Goal: Manage account settings

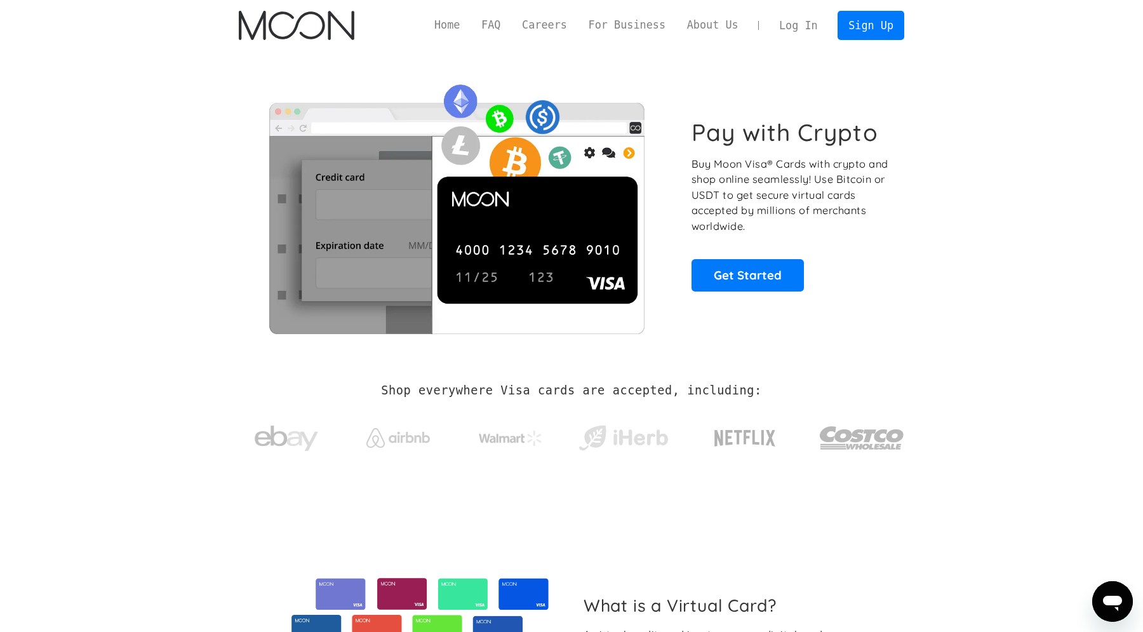
click at [802, 11] on link "Log In" at bounding box center [799, 25] width 60 height 28
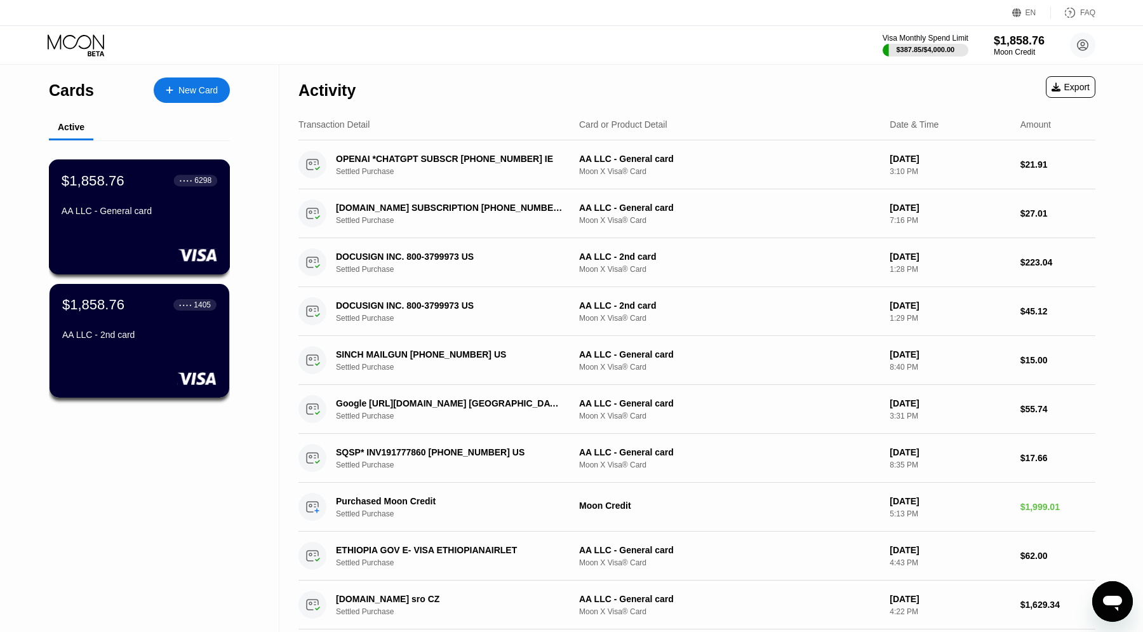
click at [189, 214] on div "AA LLC - General card" at bounding box center [140, 211] width 156 height 10
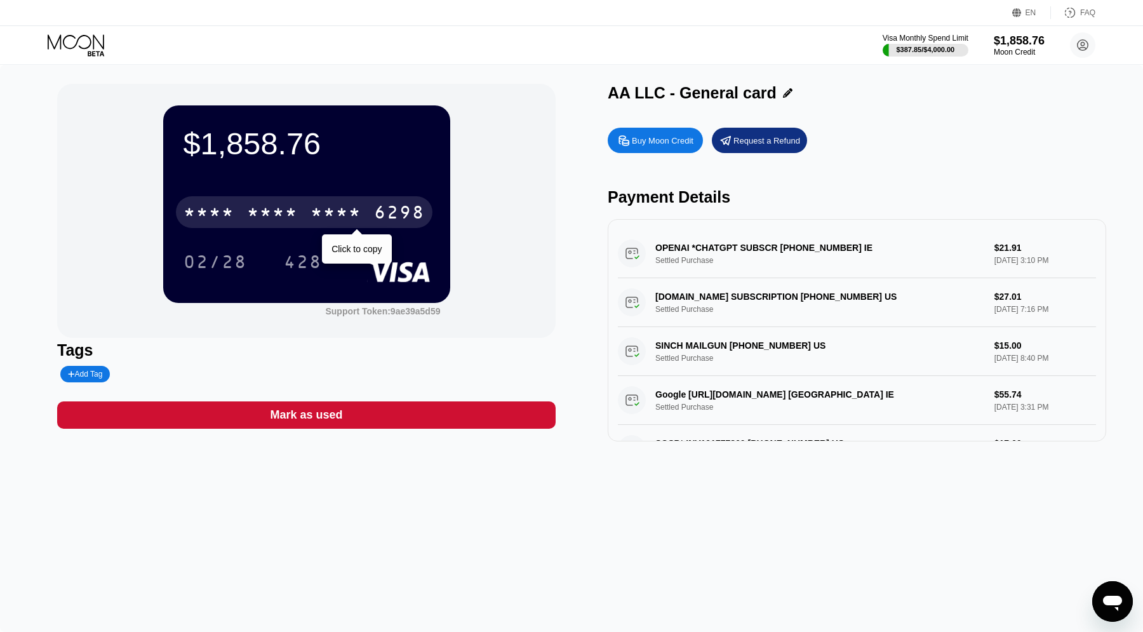
click at [411, 206] on div "6298" at bounding box center [399, 214] width 51 height 20
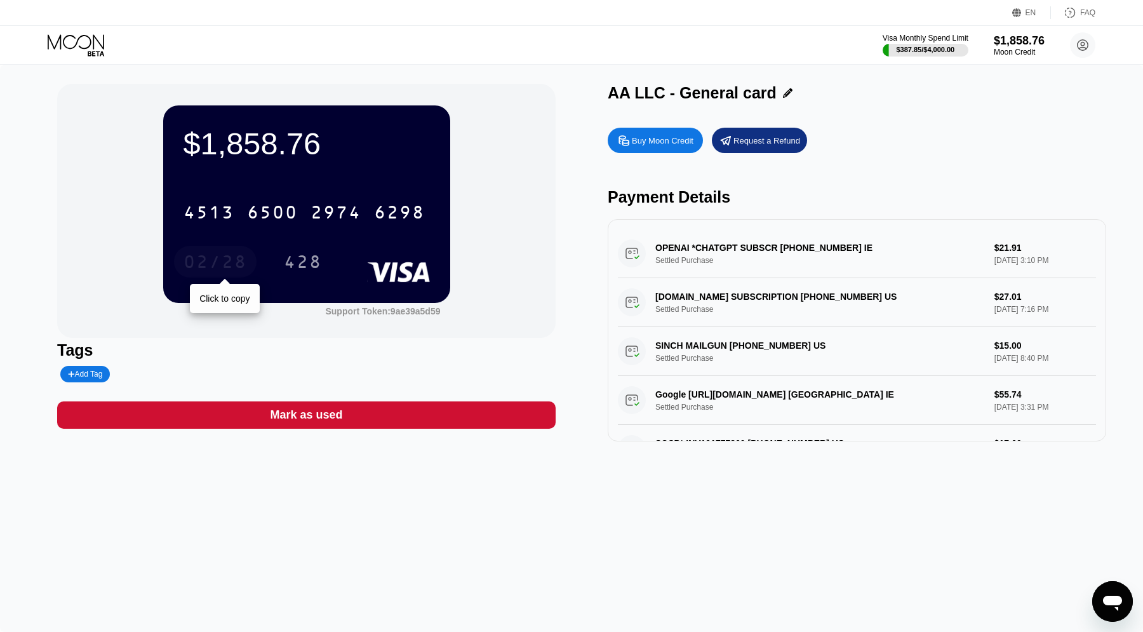
click at [205, 265] on div "02/28" at bounding box center [216, 263] width 64 height 20
click at [290, 260] on div "428" at bounding box center [303, 263] width 38 height 20
click at [1083, 51] on icon at bounding box center [1083, 45] width 11 height 11
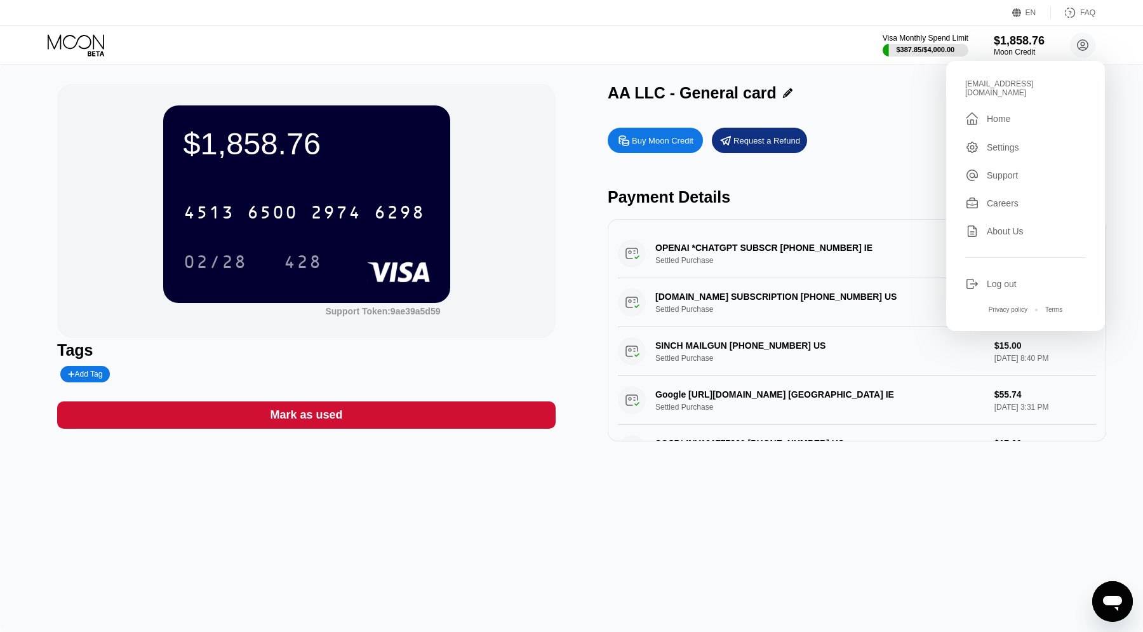
click at [1013, 279] on div "Log out" at bounding box center [1002, 284] width 30 height 10
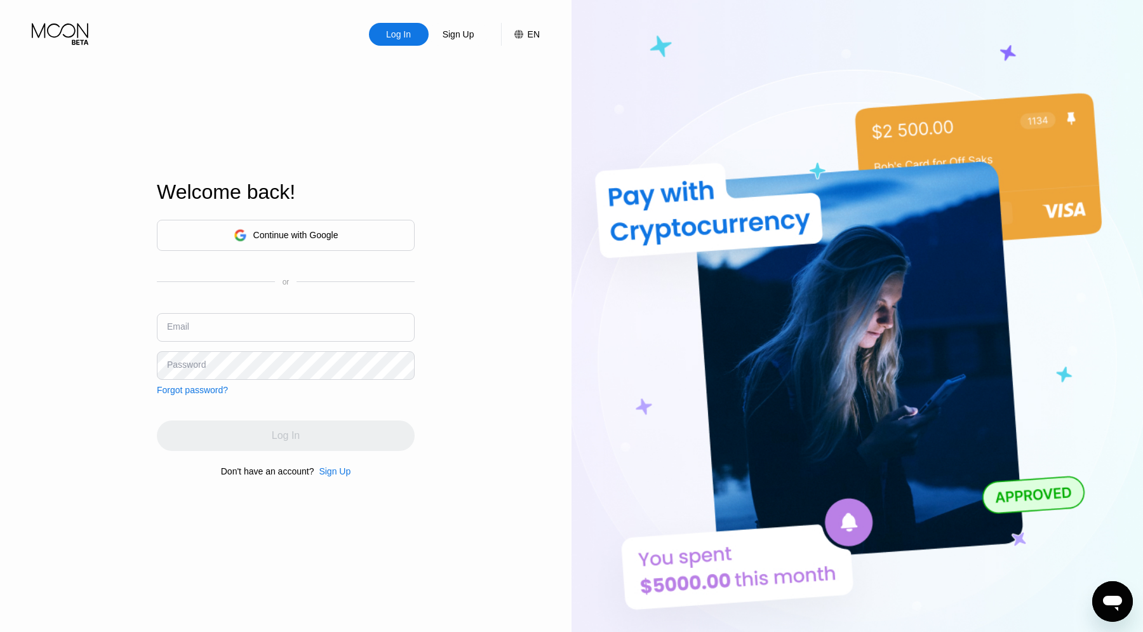
click at [293, 322] on input "text" at bounding box center [286, 327] width 258 height 29
paste input "[EMAIL_ADDRESS][DOMAIN_NAME]"
type input "[EMAIL_ADDRESS][DOMAIN_NAME]"
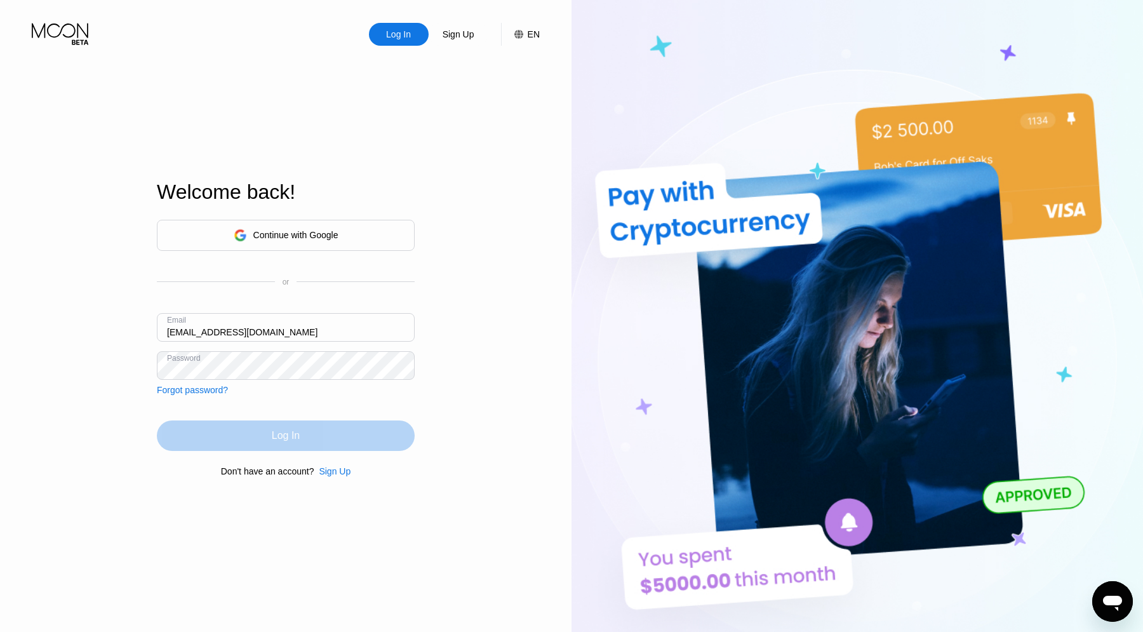
click at [330, 438] on div "Log In" at bounding box center [286, 435] width 258 height 30
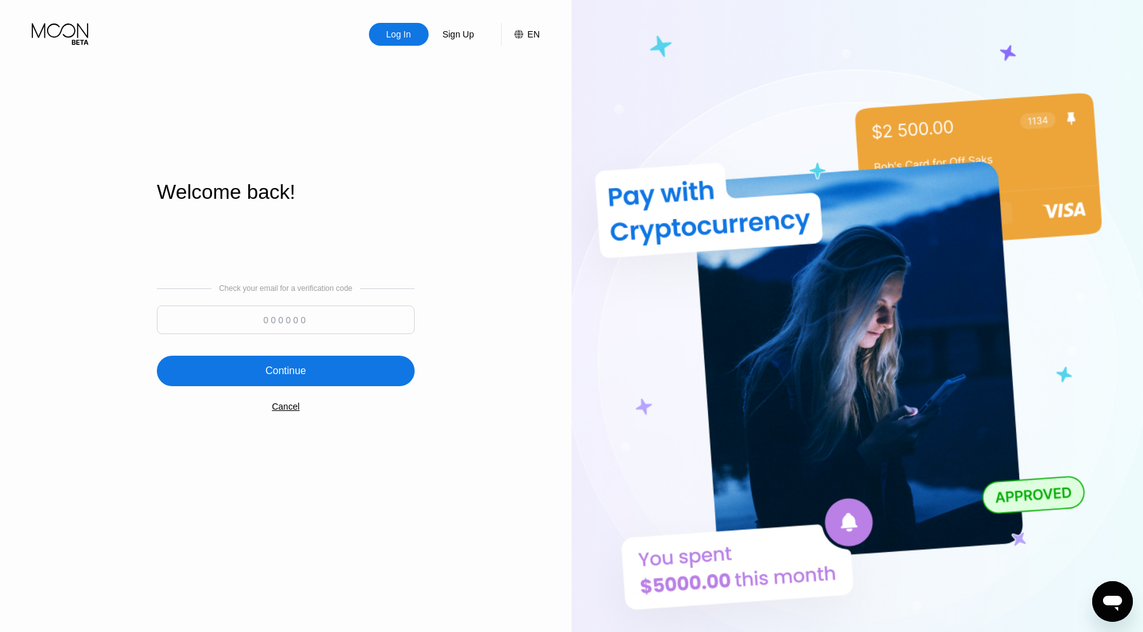
click at [344, 331] on input at bounding box center [286, 320] width 258 height 29
paste input "326660"
type input "326660"
click at [338, 367] on div "Continue" at bounding box center [286, 371] width 258 height 30
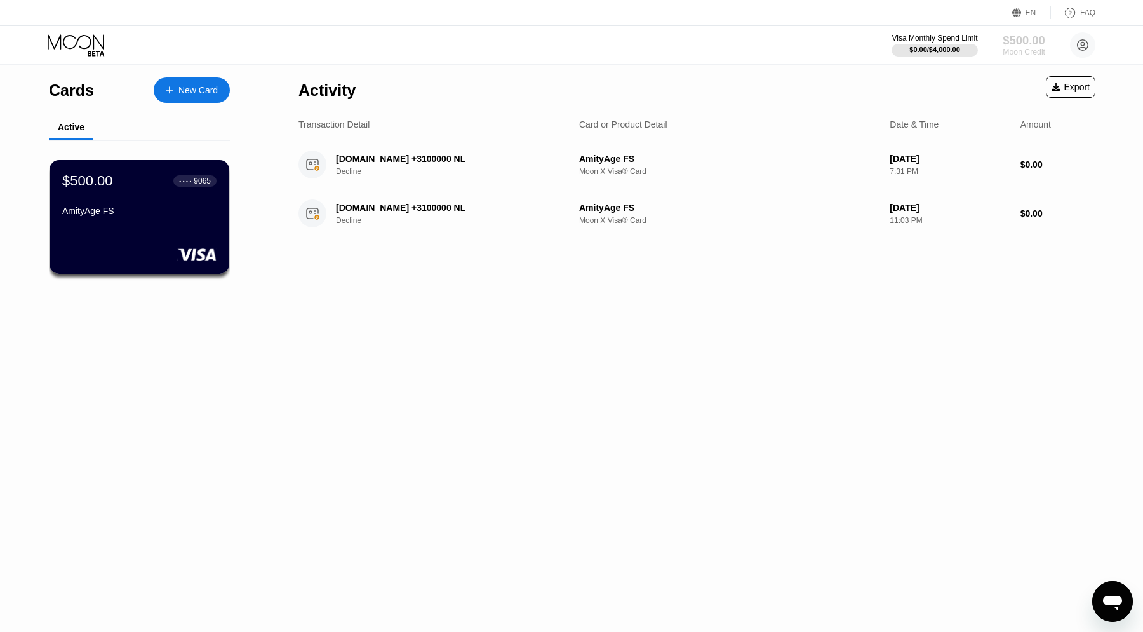
click at [1014, 39] on div "$500.00" at bounding box center [1024, 40] width 43 height 13
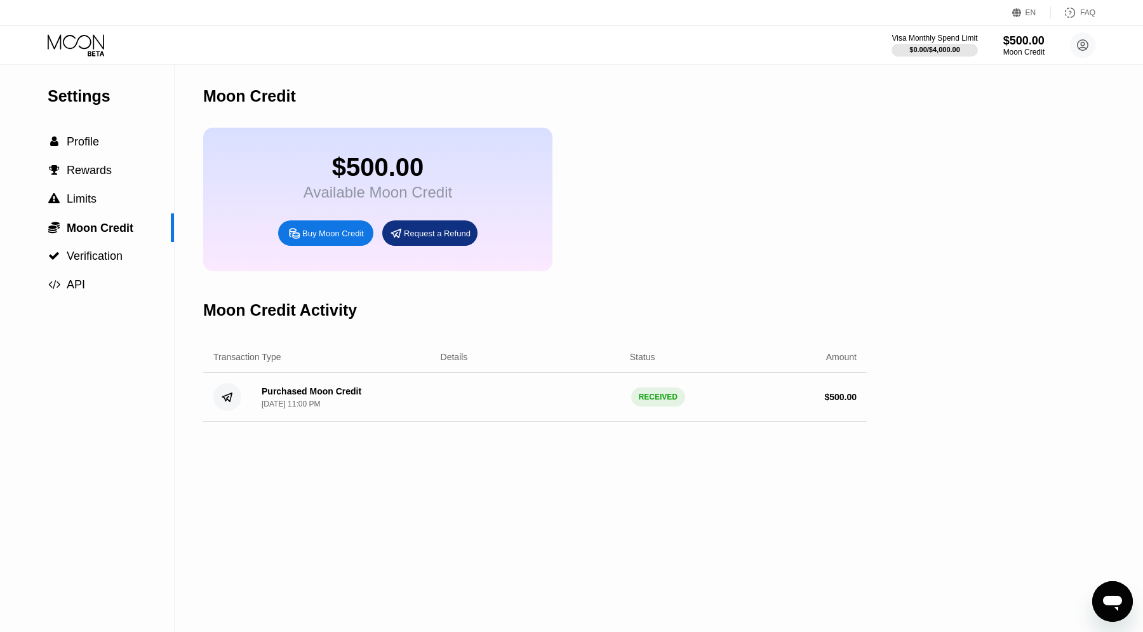
scroll to position [17, 0]
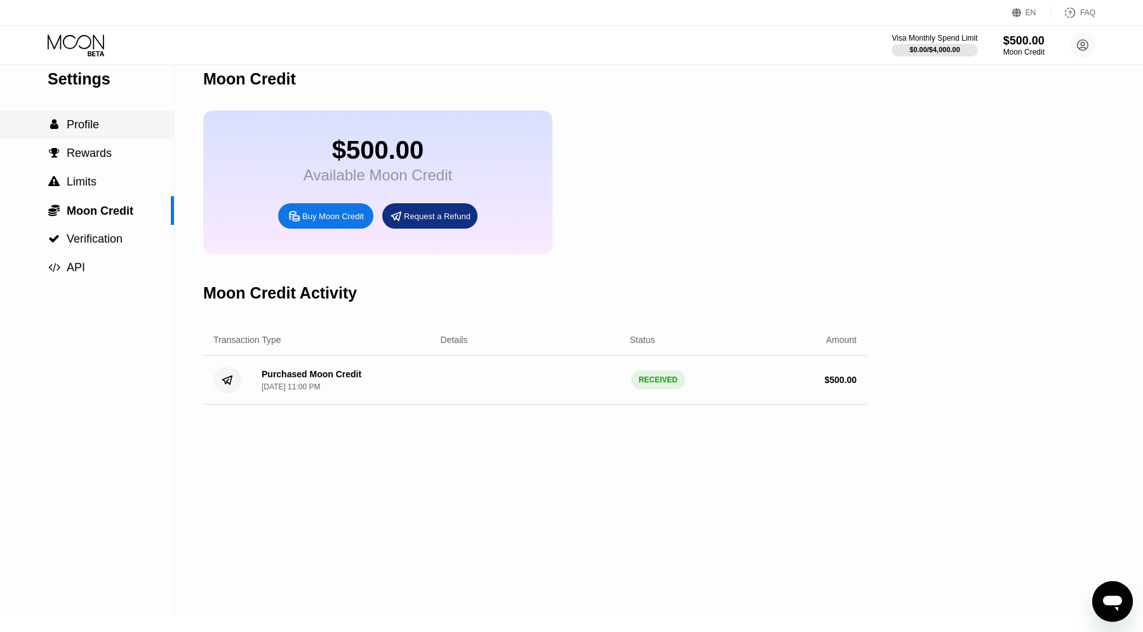
click at [84, 120] on span "Profile" at bounding box center [83, 124] width 32 height 13
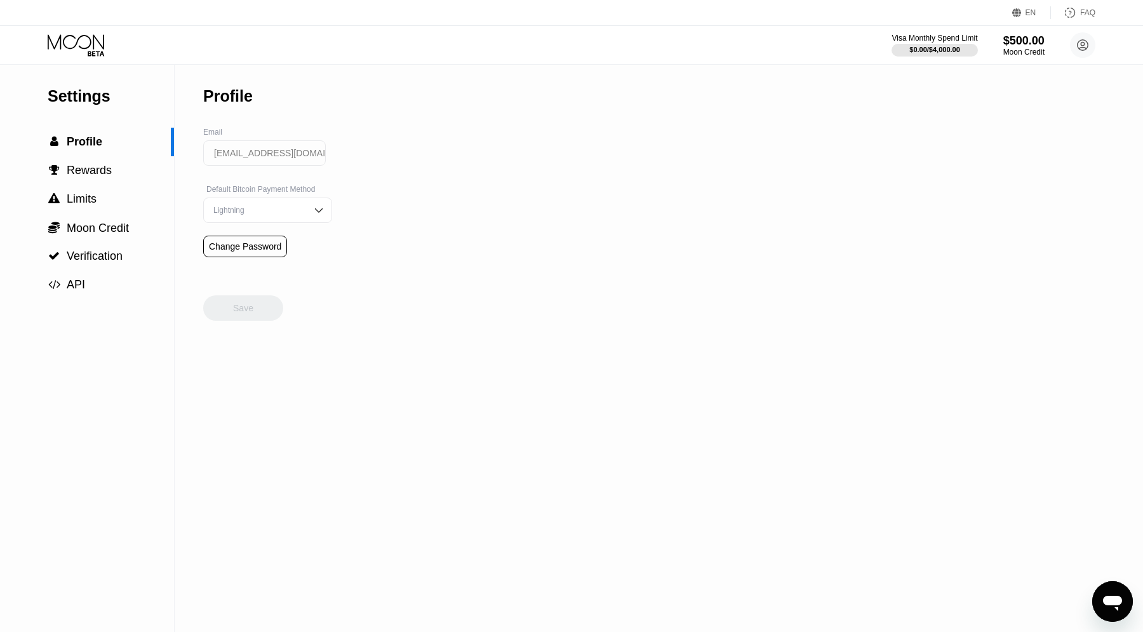
click at [69, 47] on icon at bounding box center [77, 45] width 59 height 22
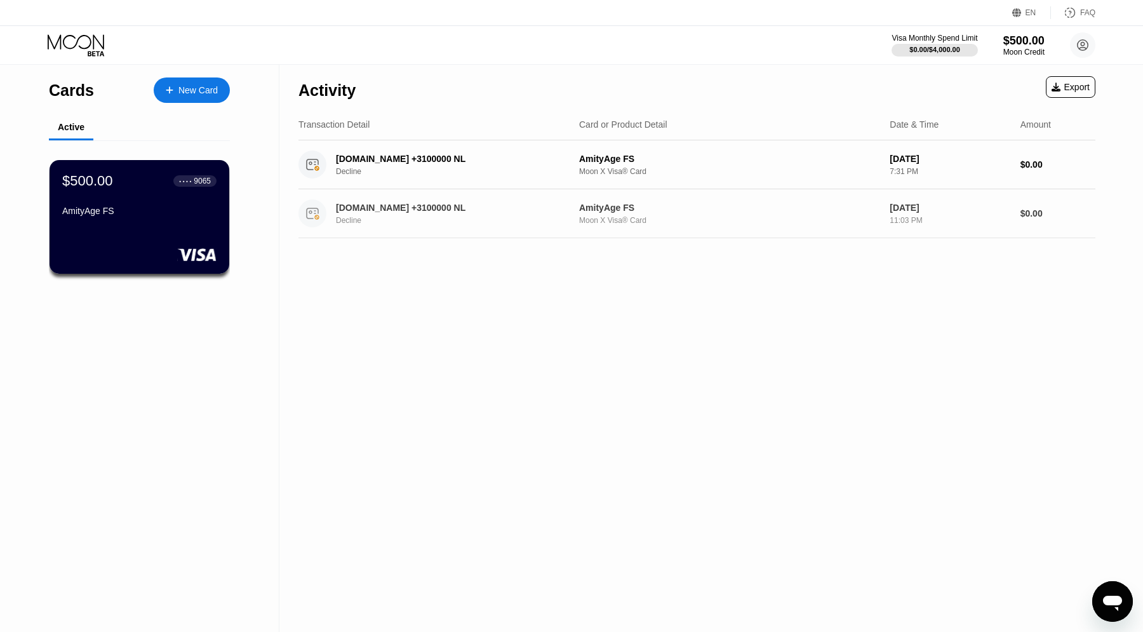
click at [646, 219] on div "Moon X Visa® Card" at bounding box center [729, 220] width 300 height 9
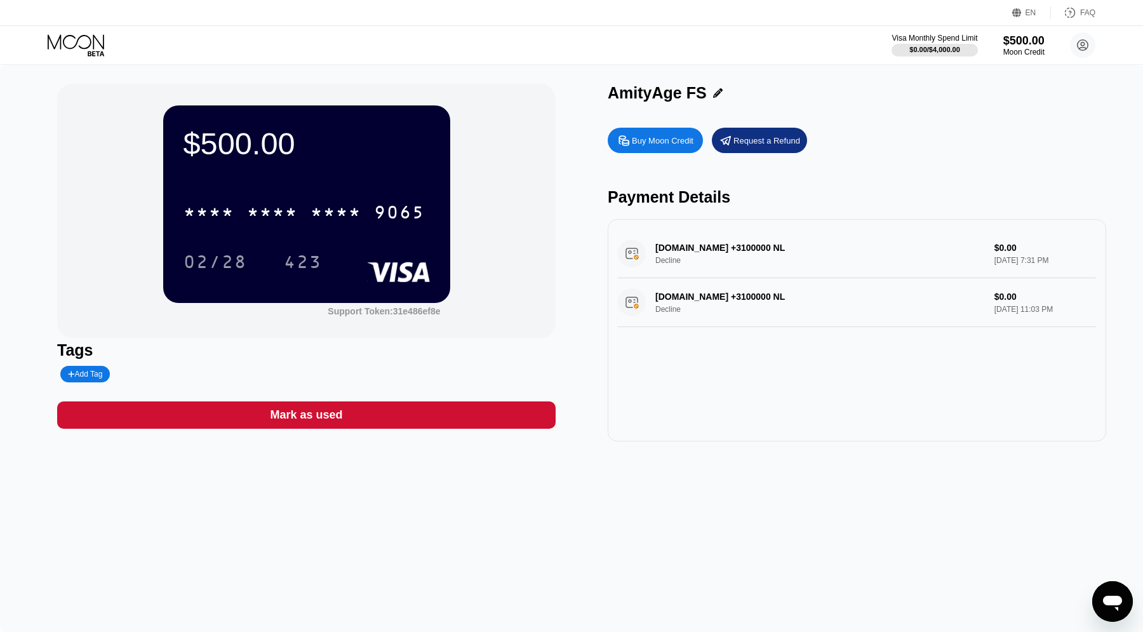
click at [721, 239] on div "DIGITALOCEAN.COM +3100000 NL Decline $0.00 Jun 10, 2025 7:31 PM" at bounding box center [857, 253] width 478 height 49
click at [994, 255] on div "DIGITALOCEAN.COM +3100000 NL Decline $0.00 Jun 10, 2025 7:31 PM" at bounding box center [857, 253] width 478 height 49
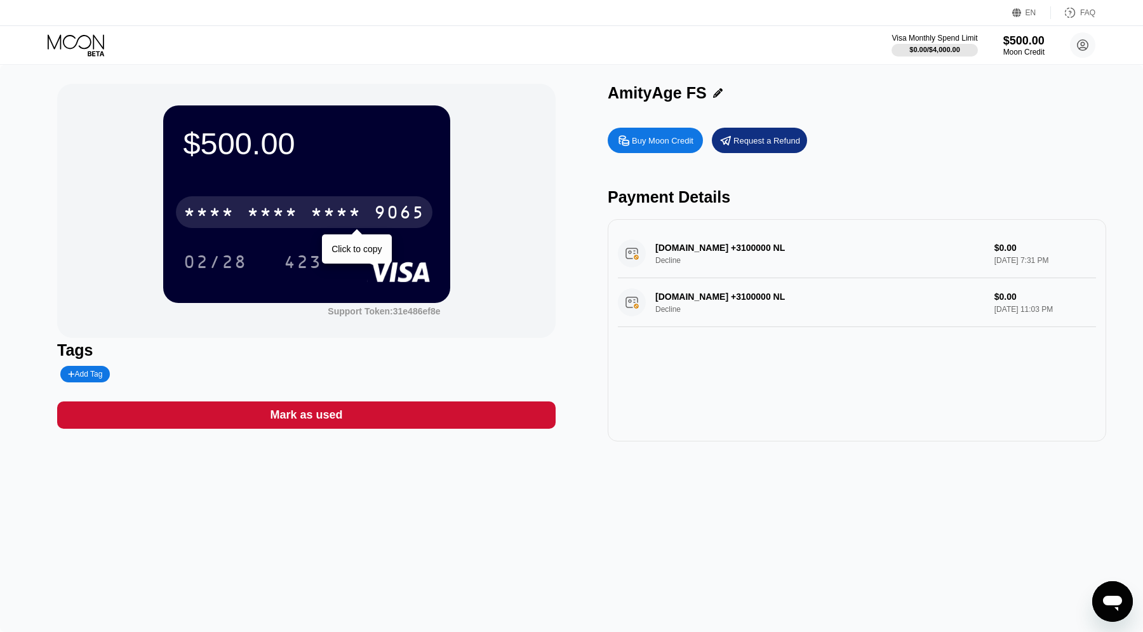
click at [338, 214] on div "* * * *" at bounding box center [336, 214] width 51 height 20
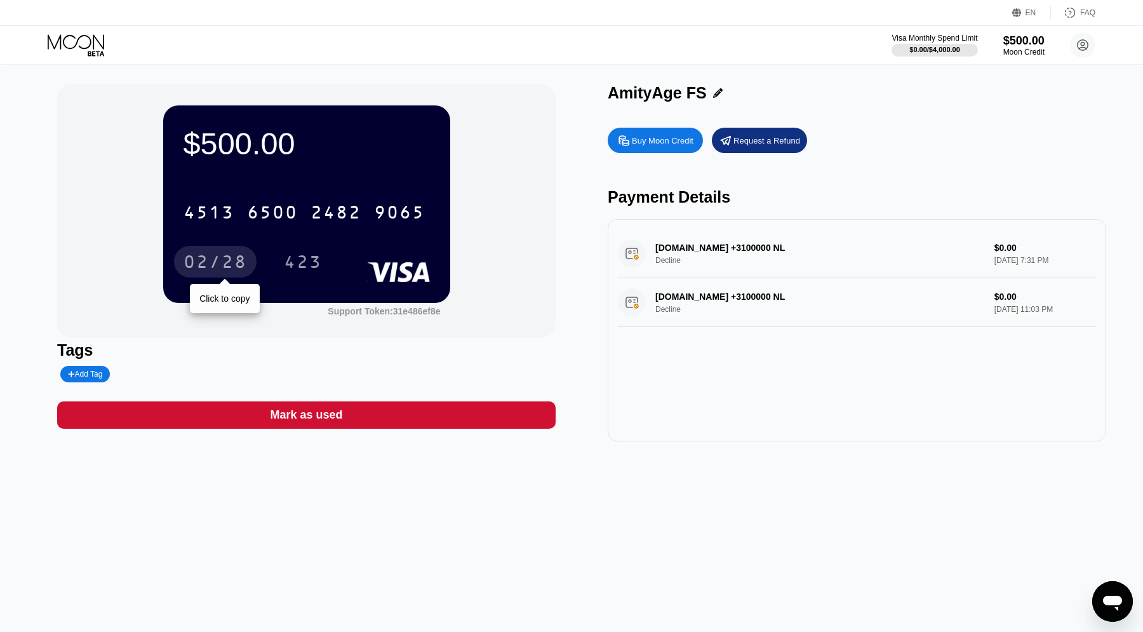
click at [239, 260] on div "02/28" at bounding box center [216, 263] width 64 height 20
click at [74, 52] on icon at bounding box center [77, 45] width 59 height 22
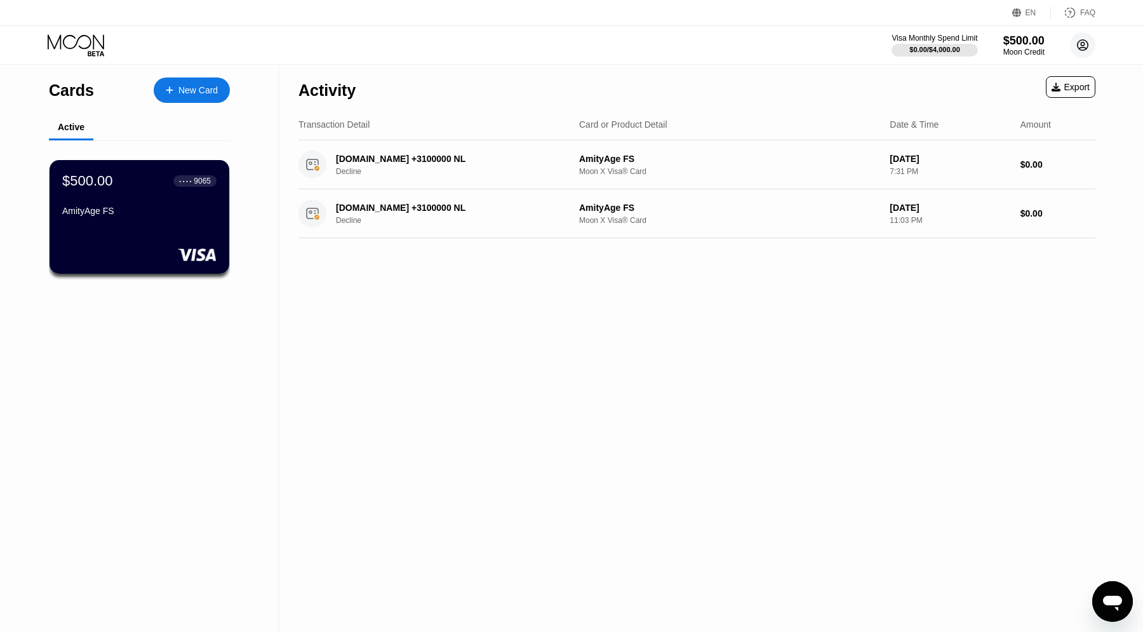
click at [1084, 45] on icon at bounding box center [1083, 45] width 7 height 7
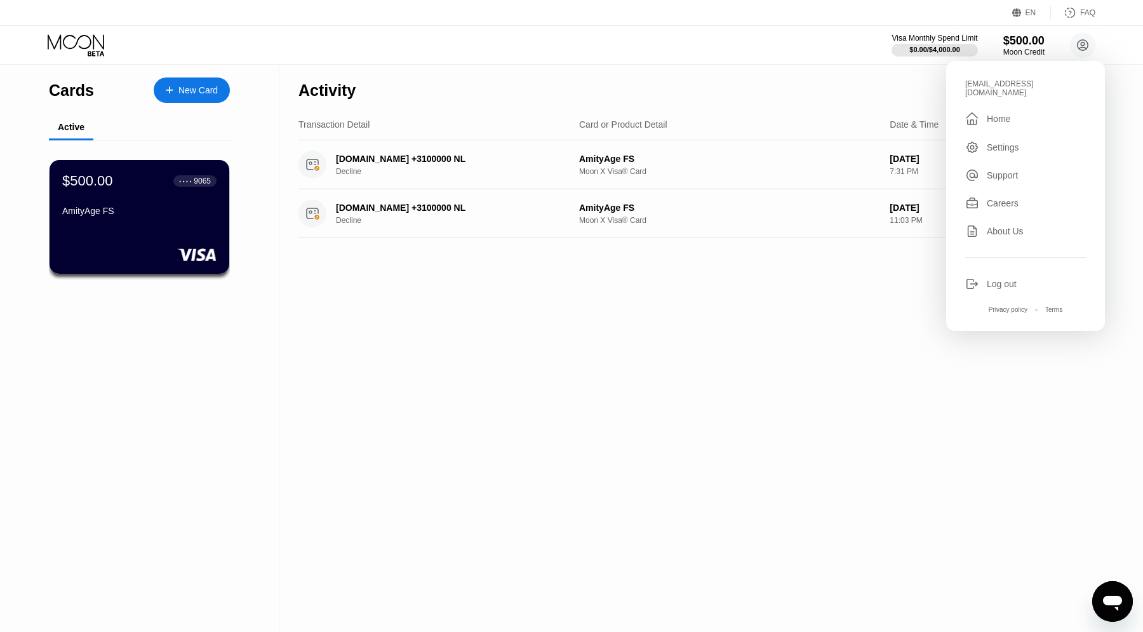
click at [1007, 114] on div "Home" at bounding box center [999, 119] width 24 height 10
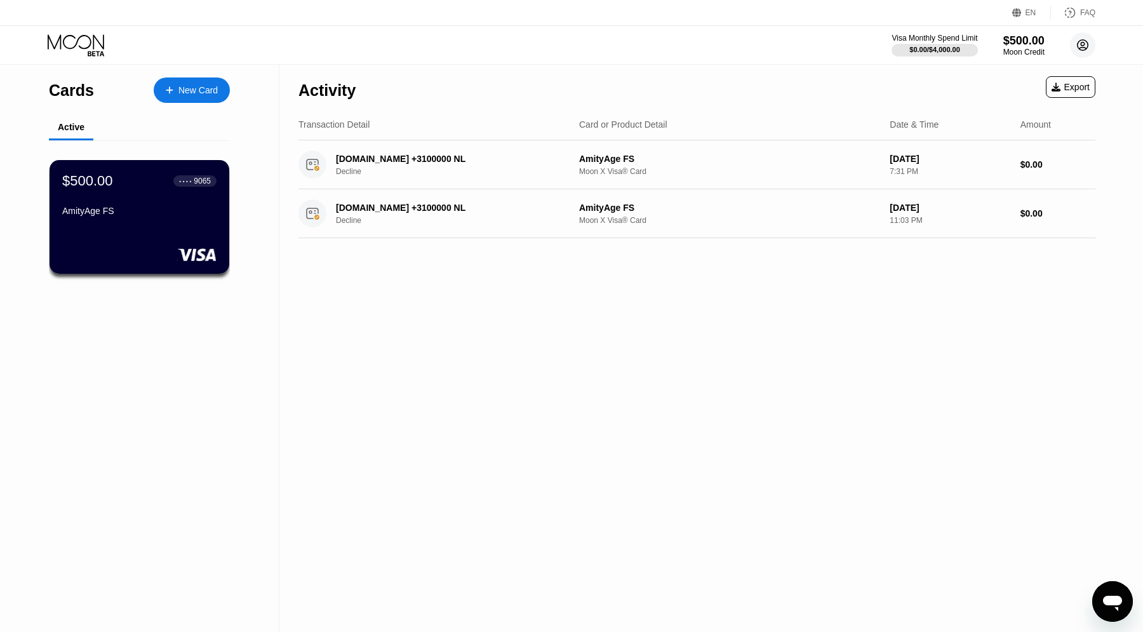
click at [1083, 44] on circle at bounding box center [1082, 44] width 25 height 25
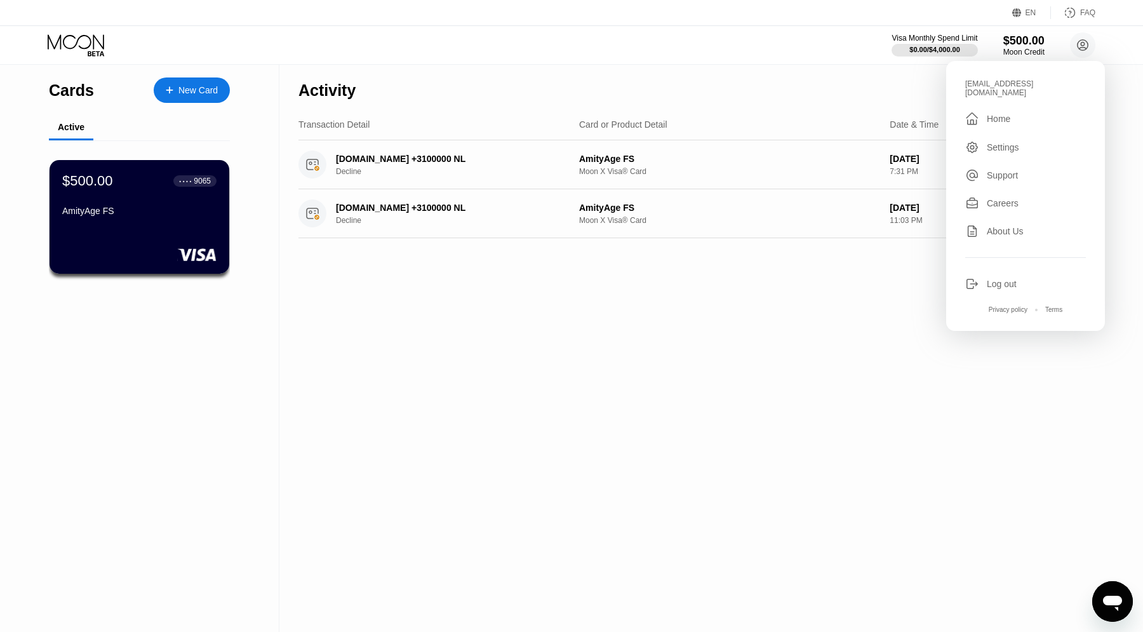
click at [1000, 142] on div "Settings" at bounding box center [1003, 147] width 32 height 10
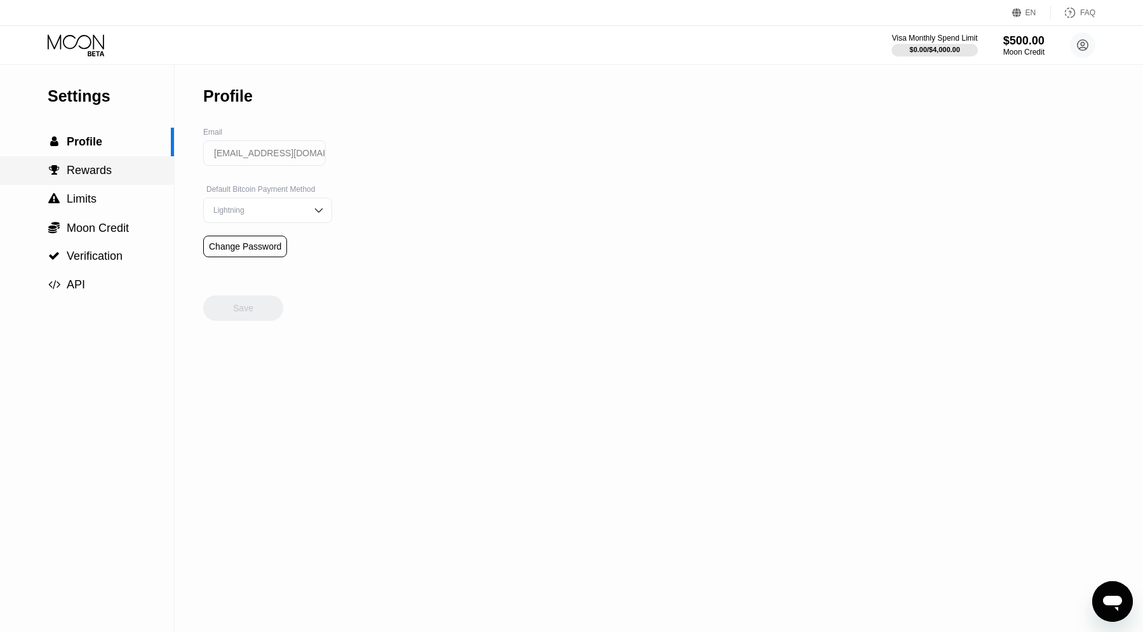
click at [113, 163] on div " Rewards" at bounding box center [87, 170] width 174 height 29
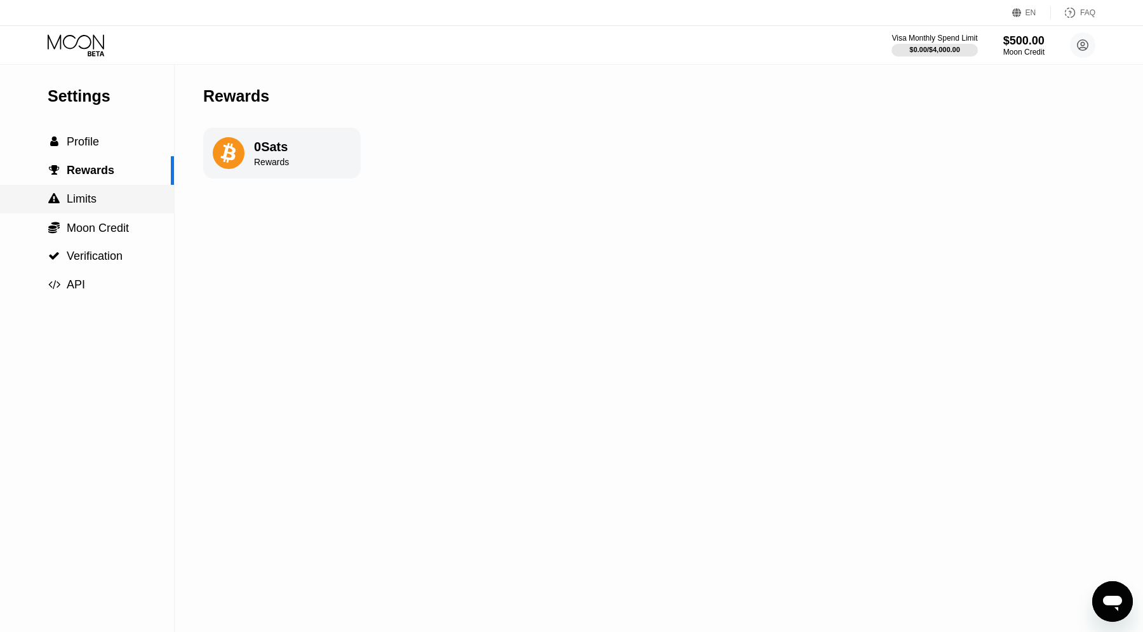
click at [112, 198] on div " Limits" at bounding box center [87, 198] width 174 height 13
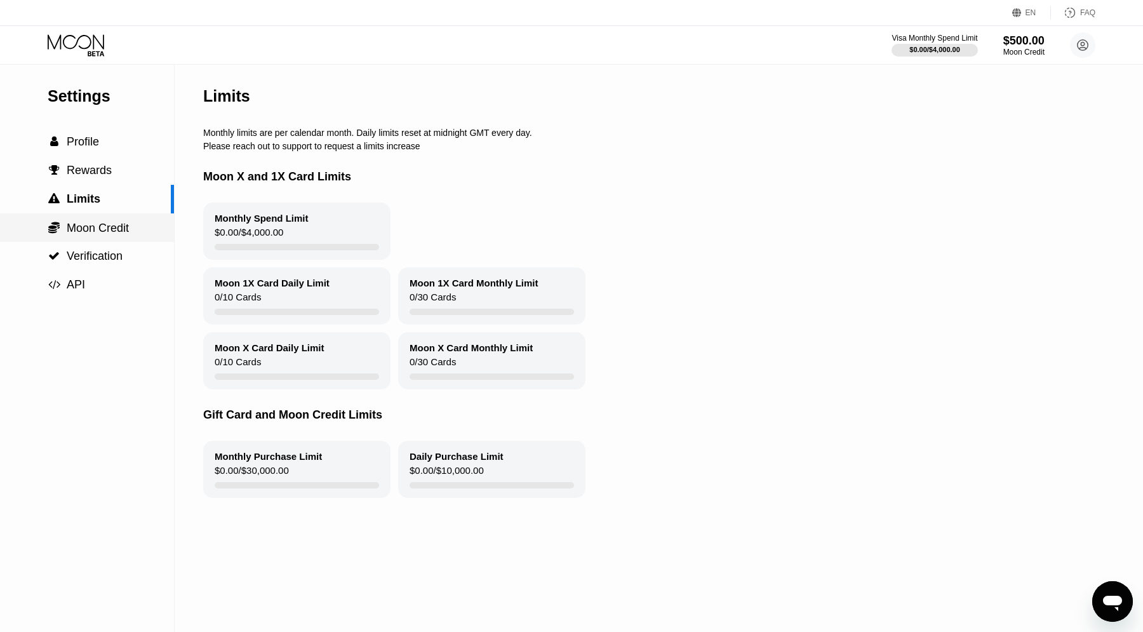
click at [105, 225] on span "Moon Credit" at bounding box center [98, 228] width 62 height 13
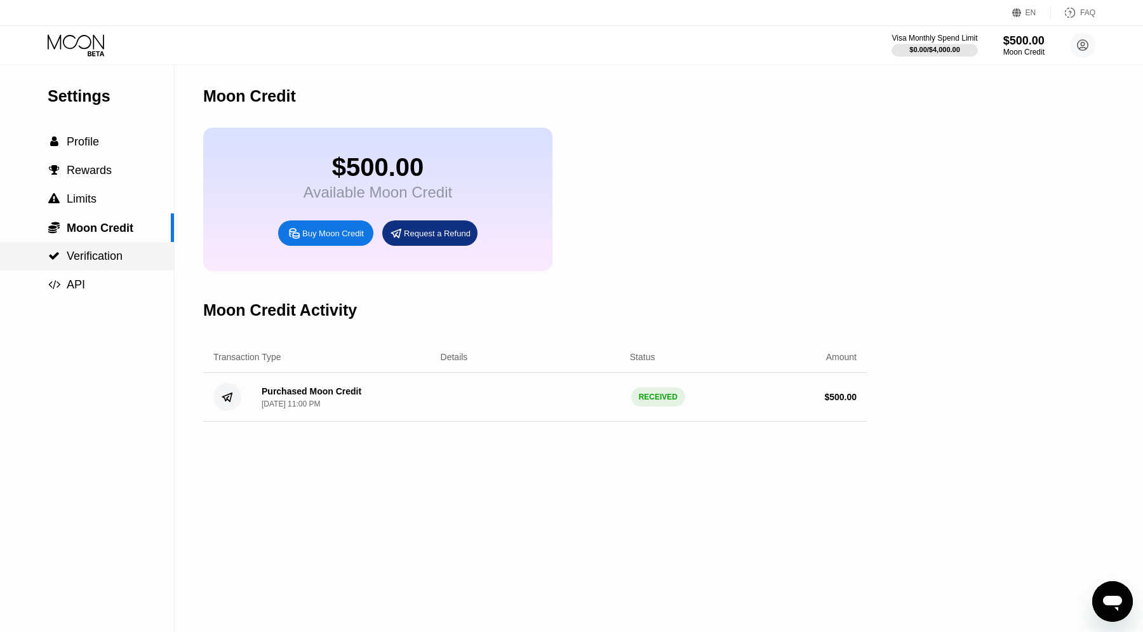
click at [103, 250] on span "Verification" at bounding box center [95, 256] width 56 height 13
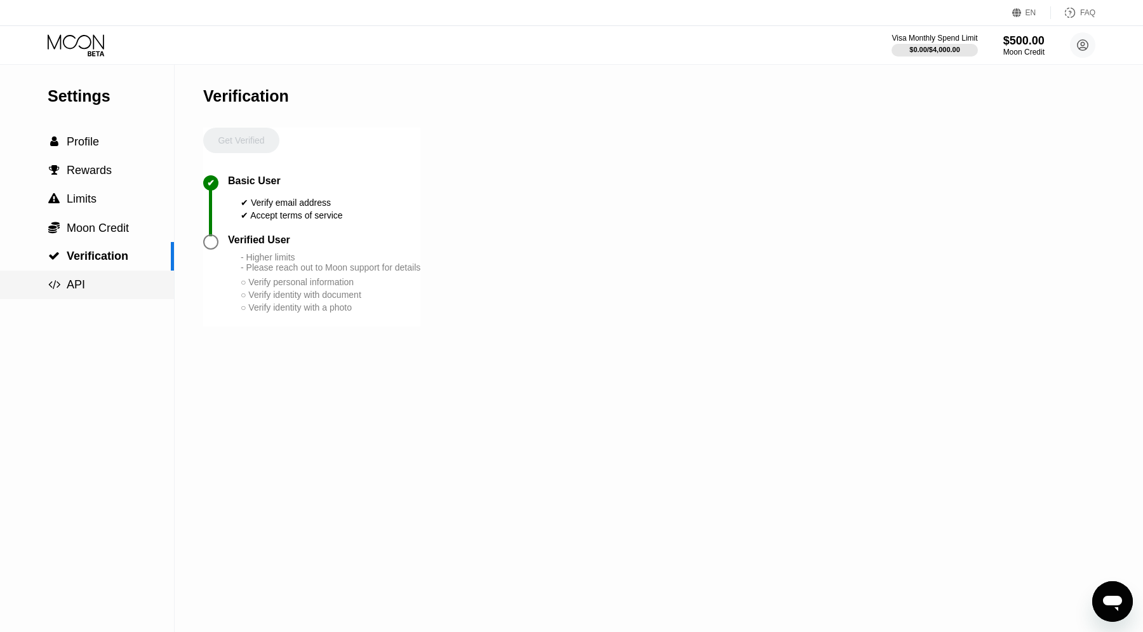
click at [97, 285] on div " API" at bounding box center [87, 284] width 174 height 13
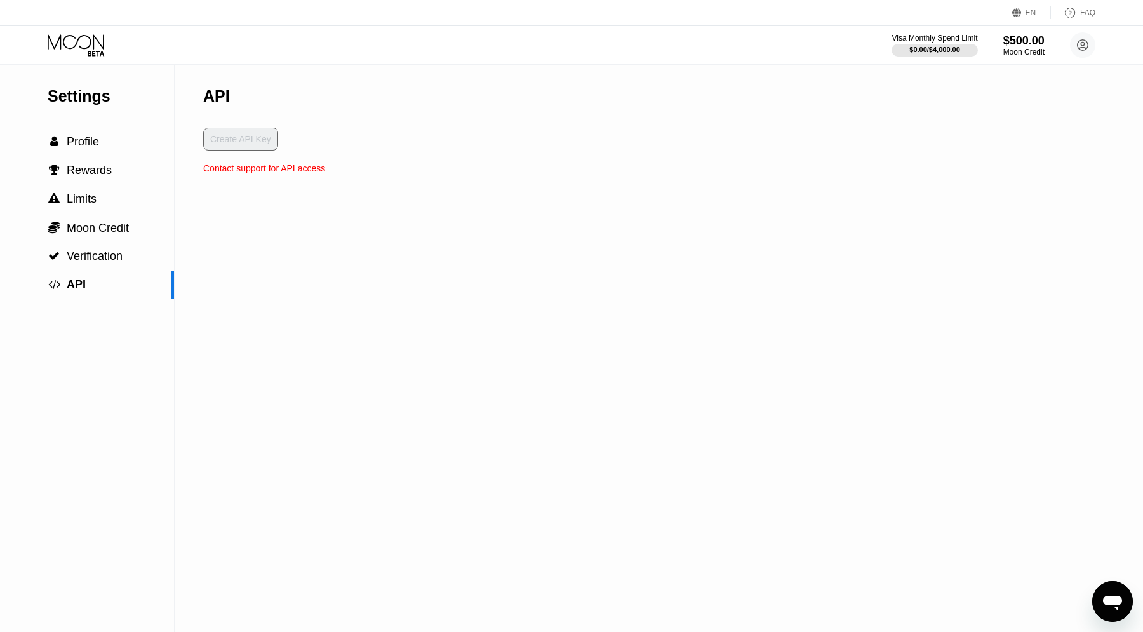
click at [80, 37] on icon at bounding box center [76, 41] width 57 height 15
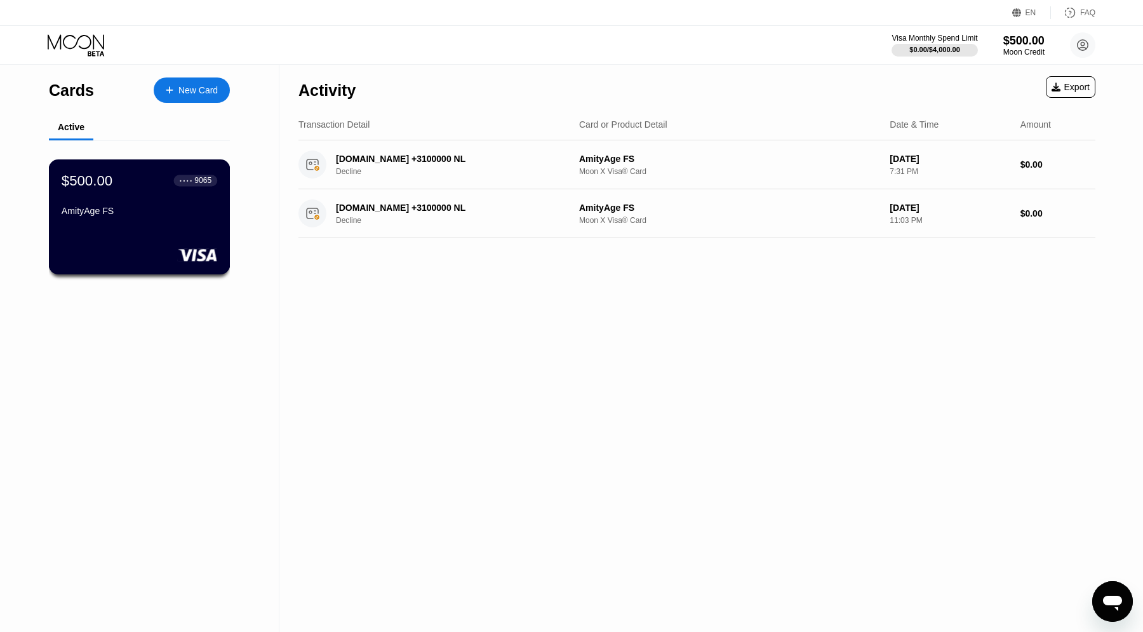
click at [154, 189] on div "$500.00 ● ● ● ● 9065" at bounding box center [140, 180] width 156 height 17
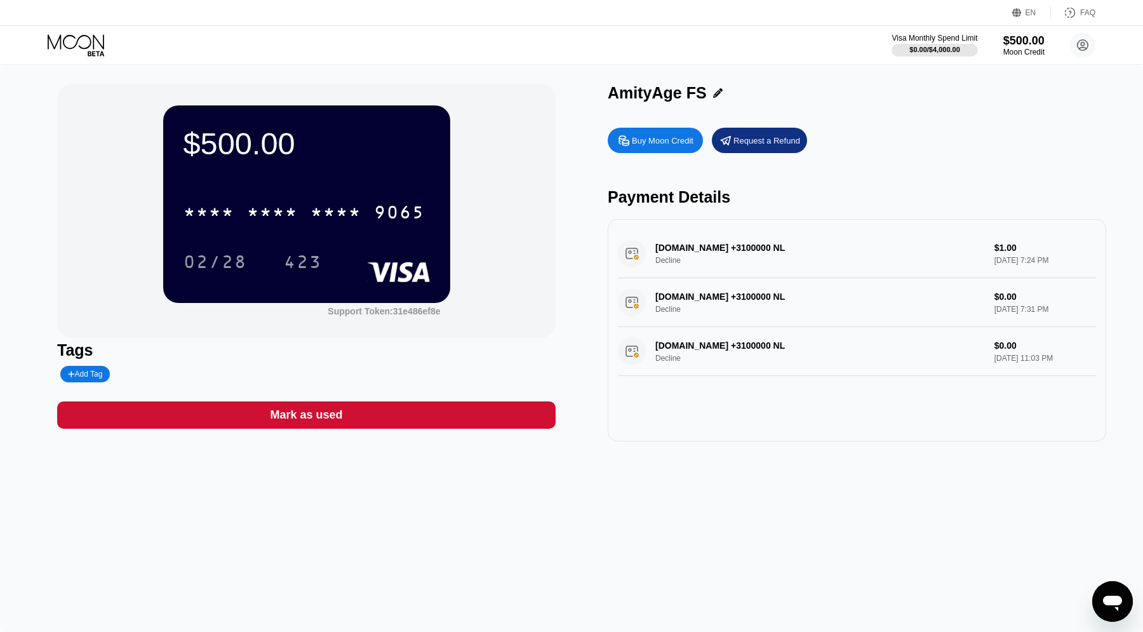
click at [71, 39] on icon at bounding box center [77, 45] width 59 height 22
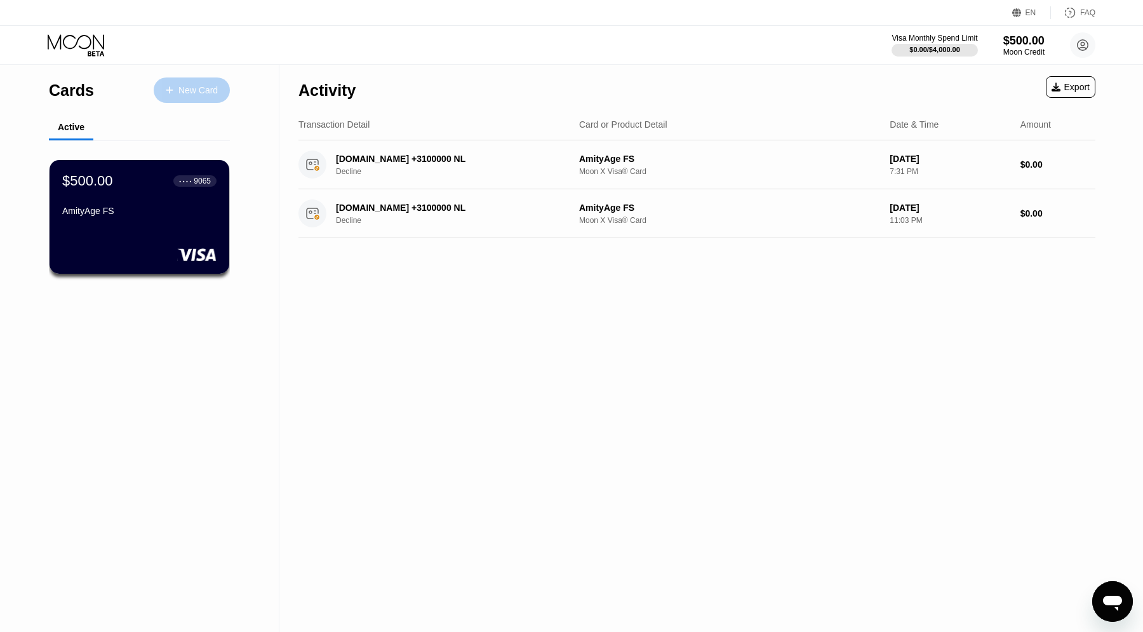
click at [207, 100] on div "New Card" at bounding box center [192, 89] width 76 height 25
click at [205, 98] on div "New Card" at bounding box center [192, 89] width 76 height 25
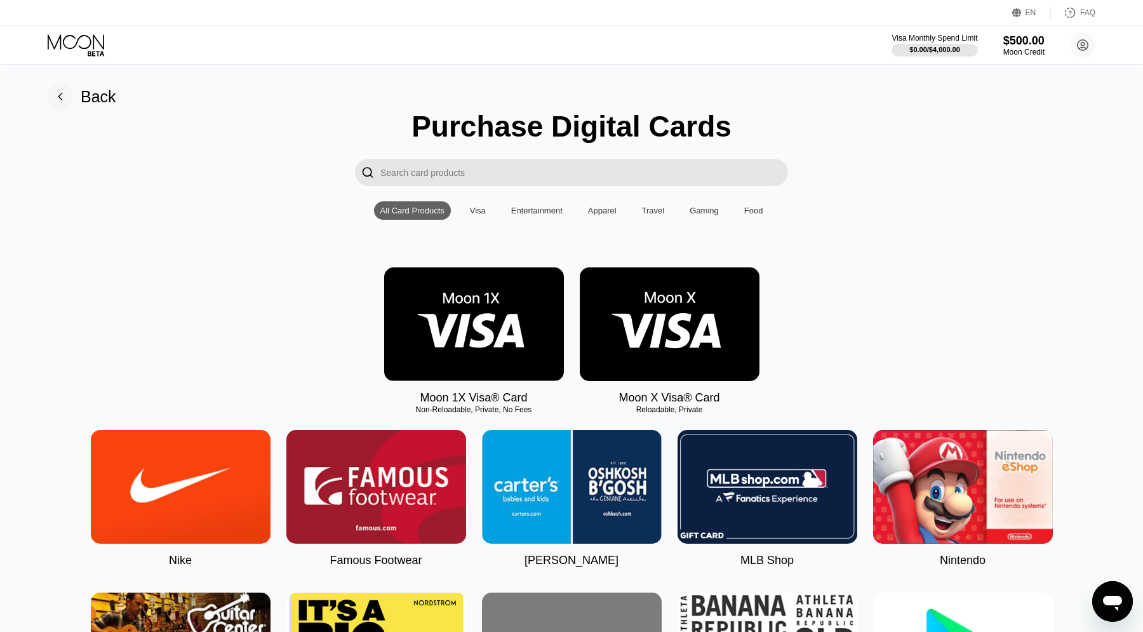
click at [75, 38] on icon at bounding box center [76, 41] width 57 height 15
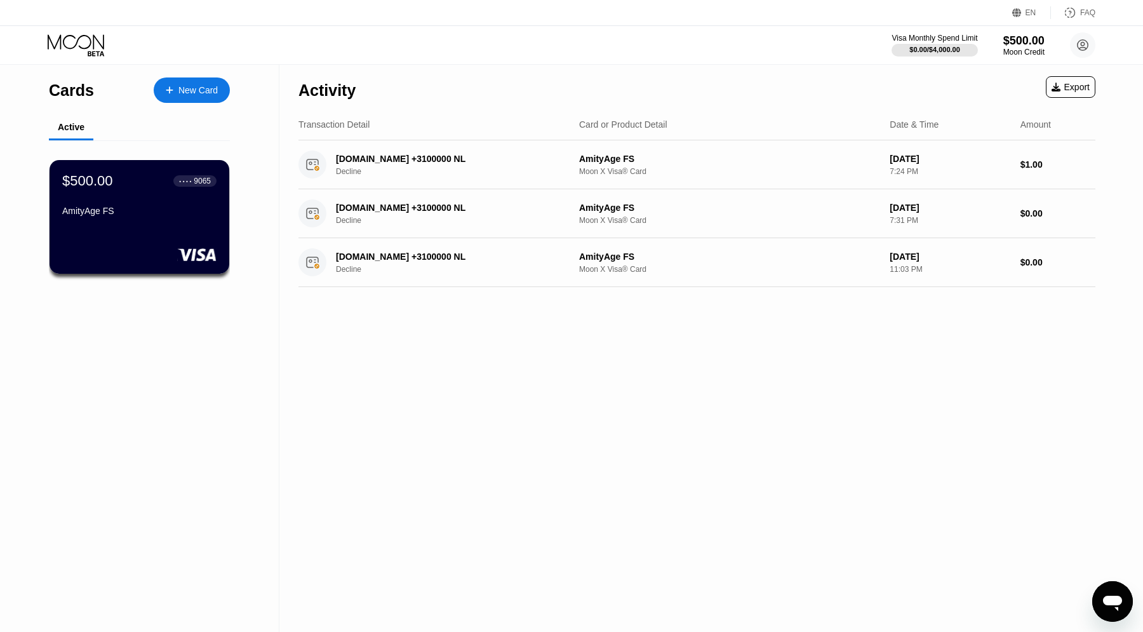
click at [208, 95] on div "New Card" at bounding box center [197, 90] width 39 height 11
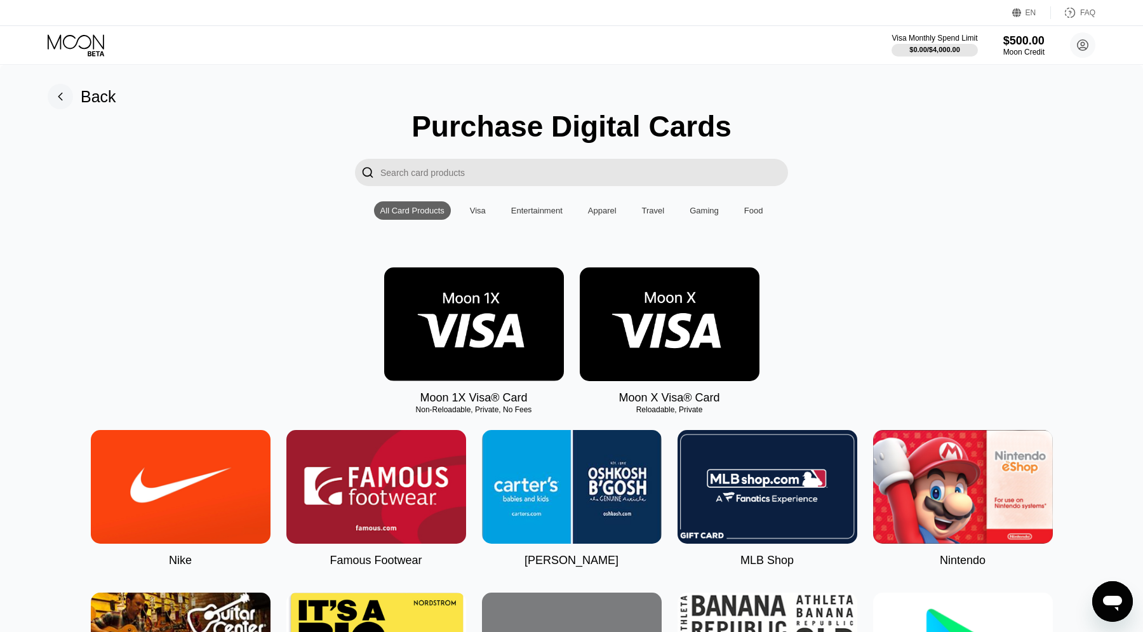
scroll to position [22, 0]
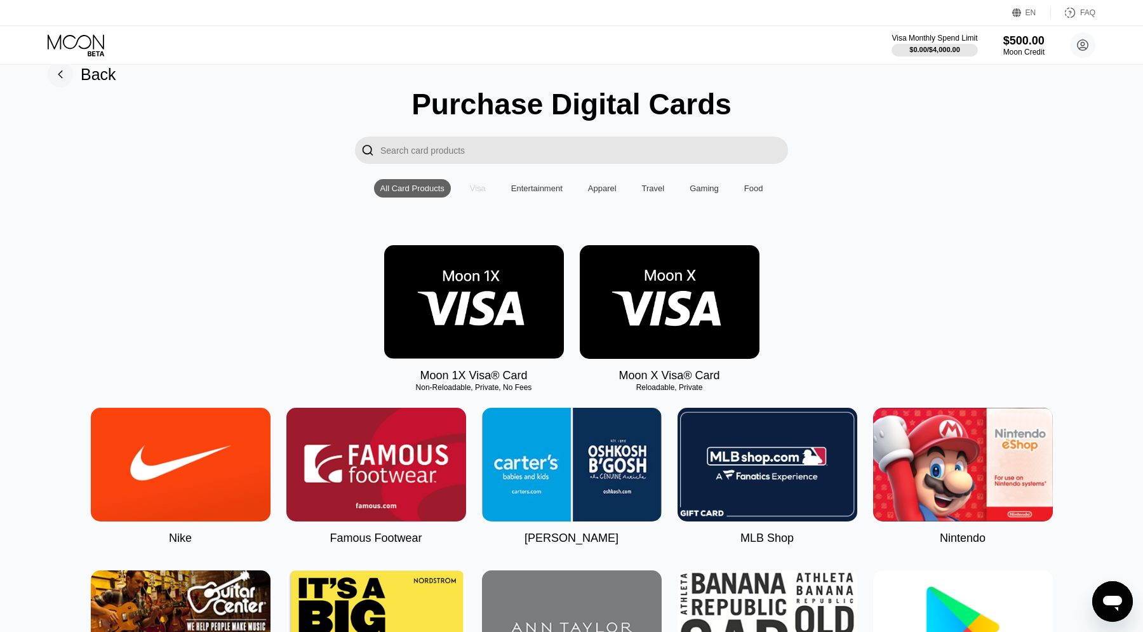
click at [478, 189] on div "Visa" at bounding box center [478, 189] width 16 height 10
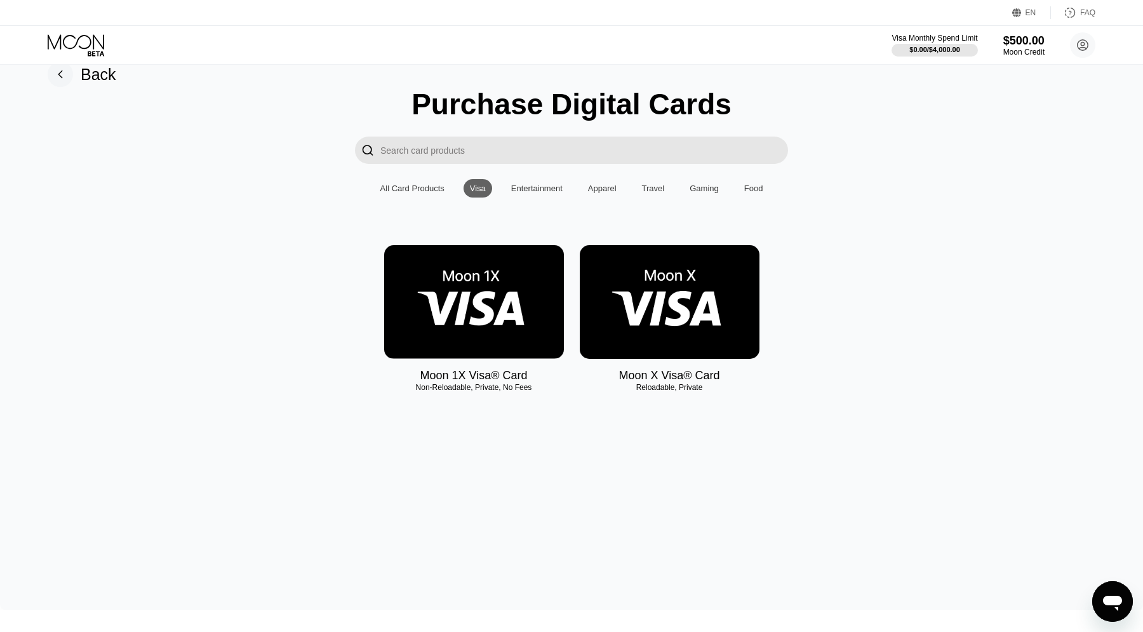
click at [729, 291] on img at bounding box center [670, 302] width 180 height 114
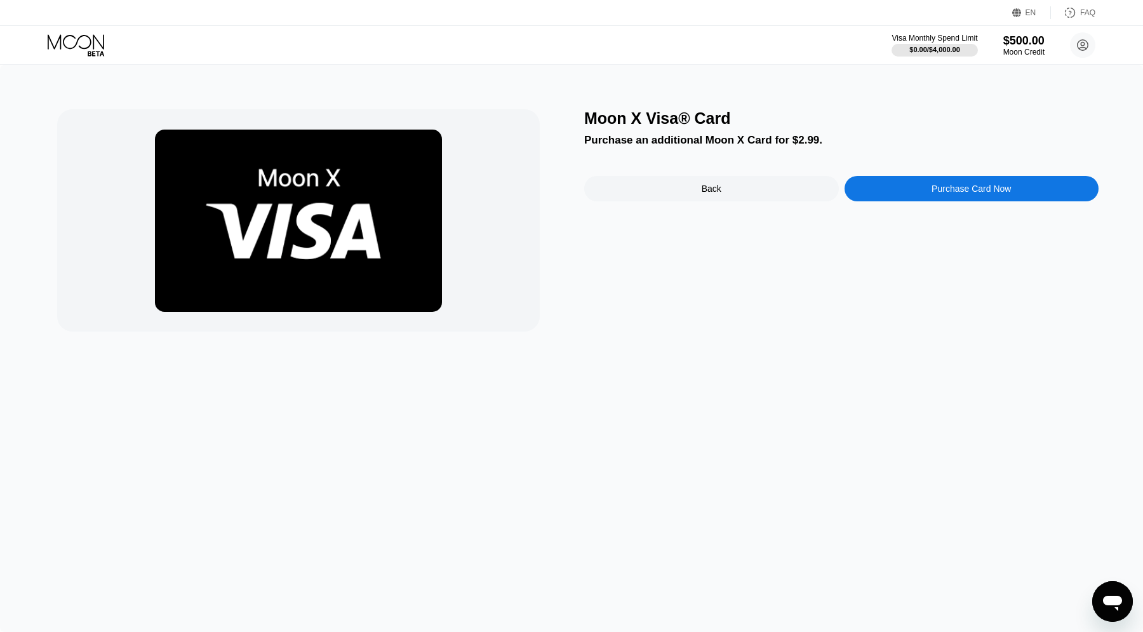
click at [708, 184] on div "Back" at bounding box center [712, 189] width 20 height 10
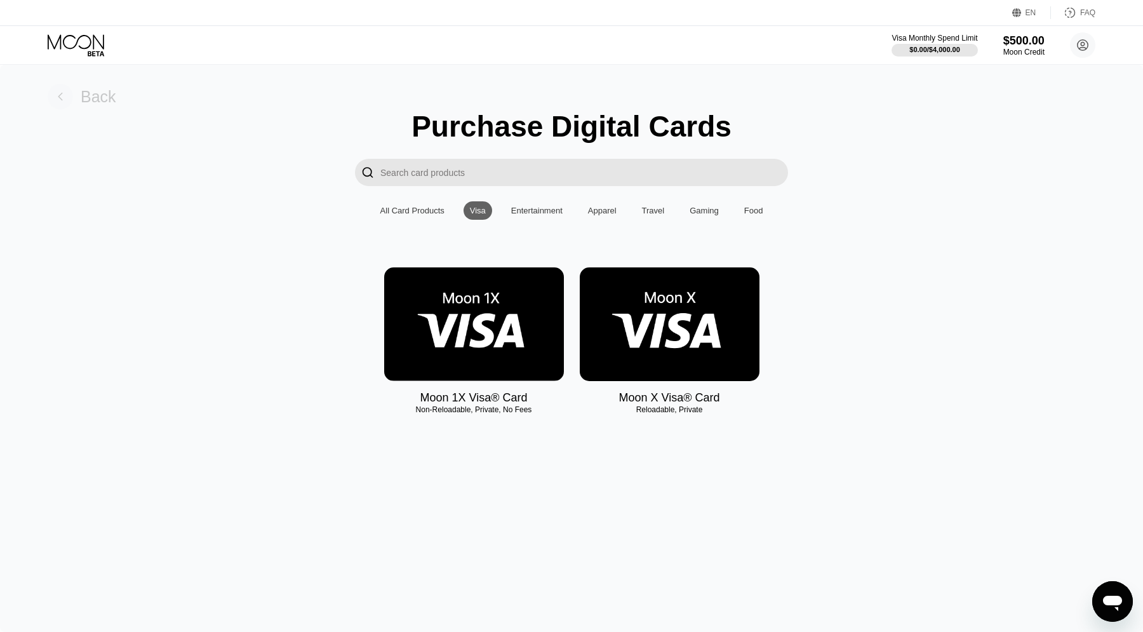
click at [64, 107] on rect at bounding box center [60, 96] width 25 height 25
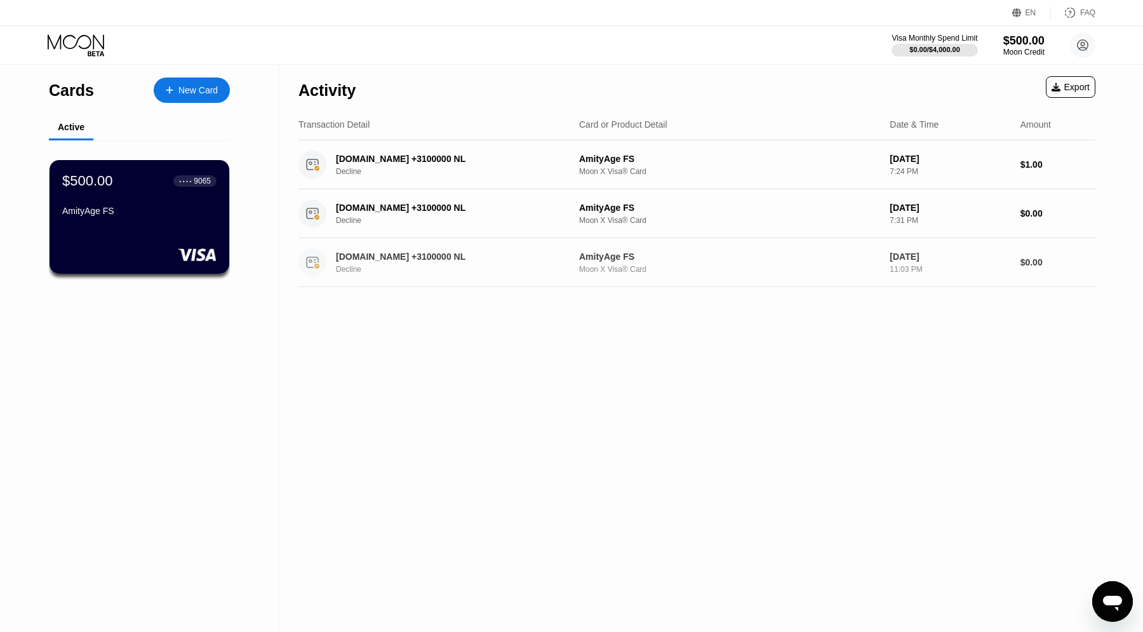
click at [697, 278] on div "DIGITALOCEAN.COM +3100000 NL Decline AmityAge FS Moon X Visa® Card Jun 07, 2025…" at bounding box center [697, 262] width 797 height 49
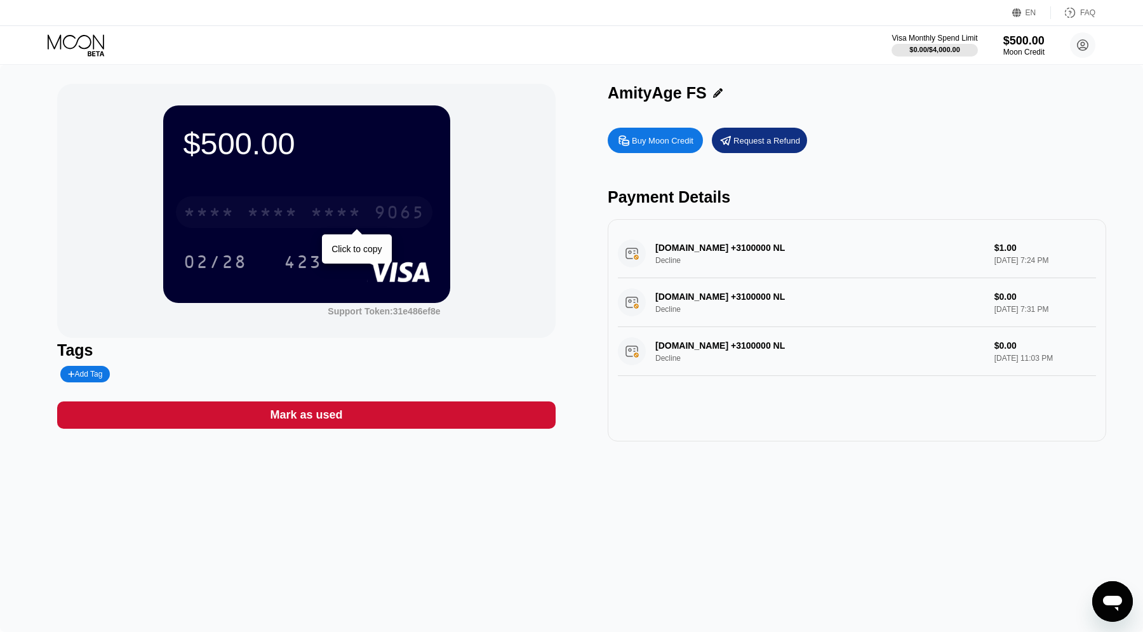
click at [389, 227] on div "* * * * * * * * * * * * 9065" at bounding box center [304, 212] width 257 height 32
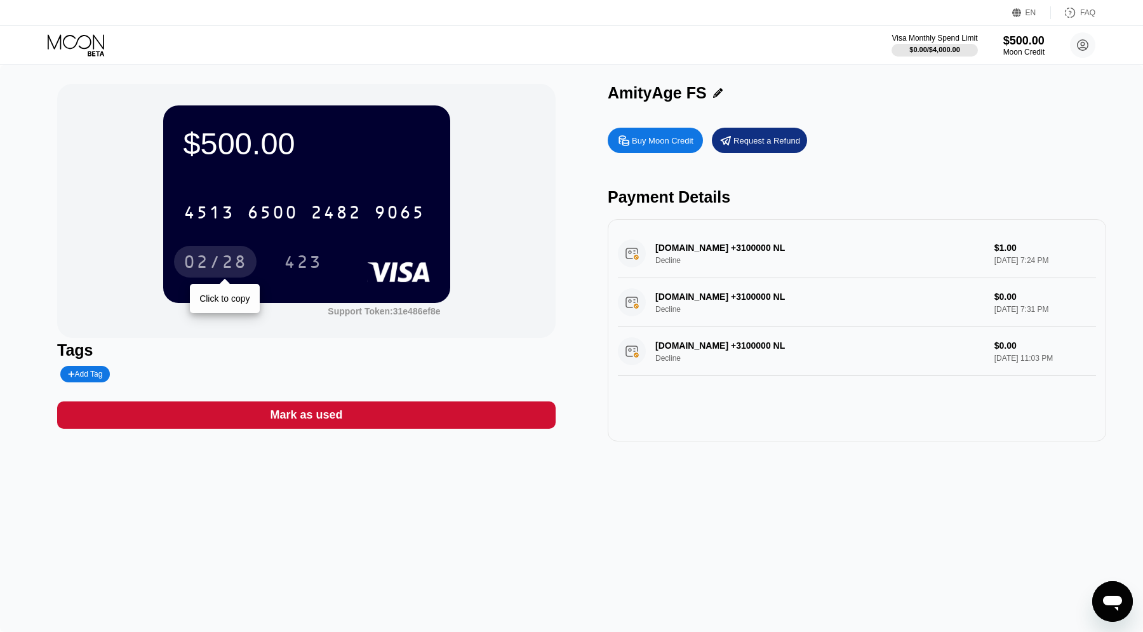
click at [231, 256] on div "02/28" at bounding box center [216, 263] width 64 height 20
click at [224, 264] on div "02/28" at bounding box center [216, 263] width 64 height 20
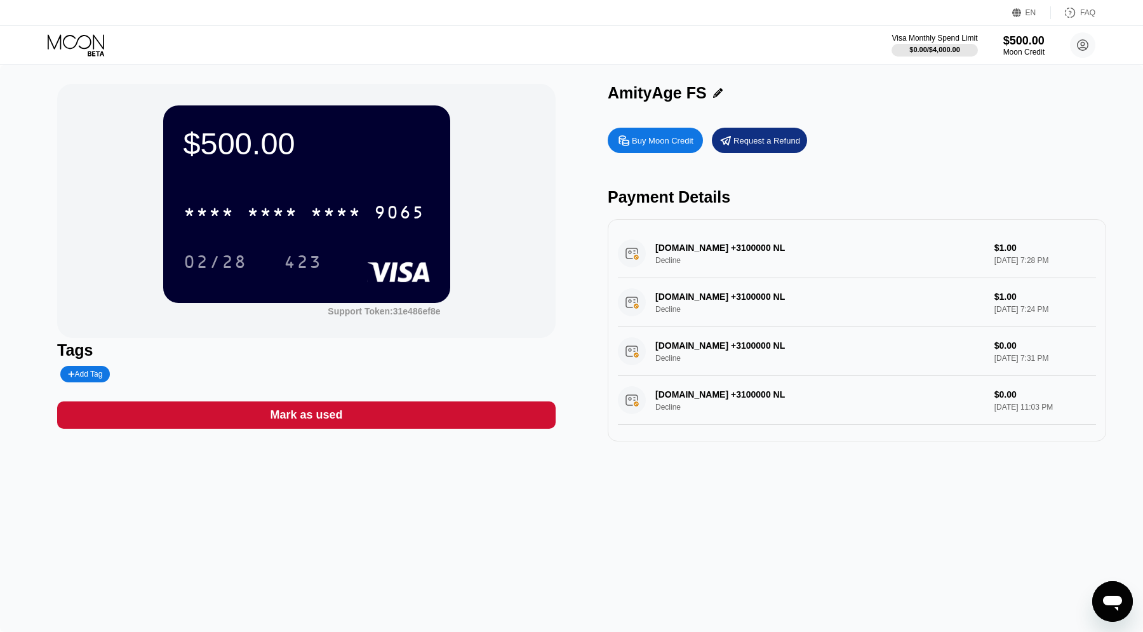
click at [1025, 251] on div "[DOMAIN_NAME] +3100000 NL Decline $1.00 [DATE] 7:28 PM" at bounding box center [857, 253] width 478 height 49
